Goal: Task Accomplishment & Management: Use online tool/utility

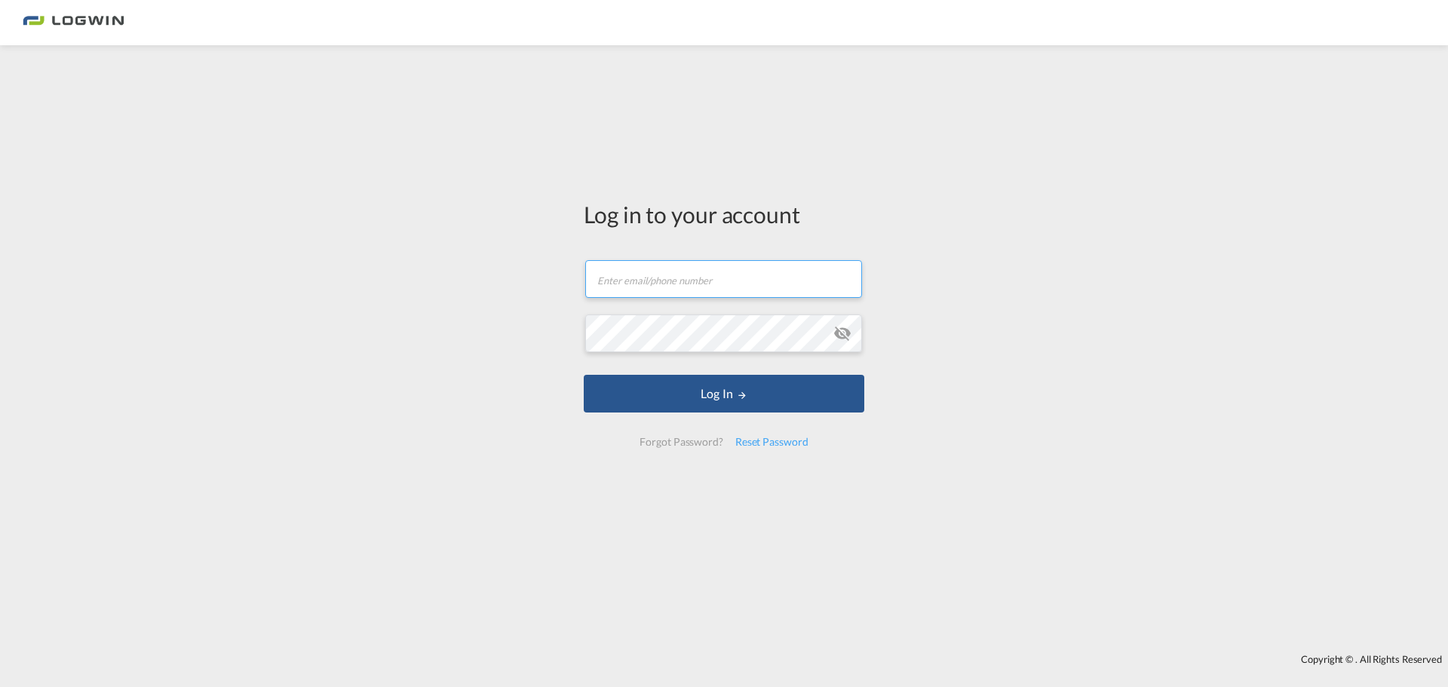
type input "[EMAIL_ADDRESS][PERSON_NAME][DOMAIN_NAME]"
click at [702, 374] on form "[EMAIL_ADDRESS][PERSON_NAME][DOMAIN_NAME] Password field is required Log In For…" at bounding box center [724, 353] width 281 height 216
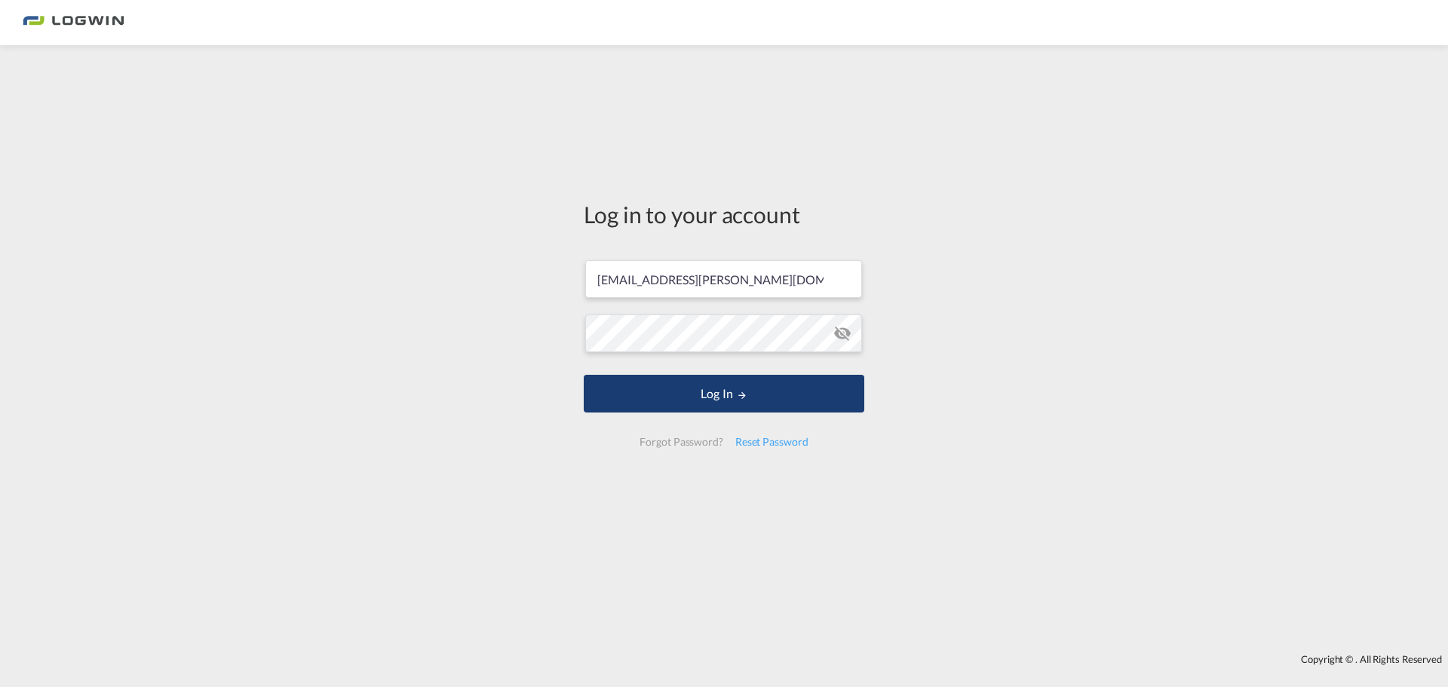
click at [706, 387] on button "Log In" at bounding box center [724, 394] width 281 height 38
